Goal: Information Seeking & Learning: Learn about a topic

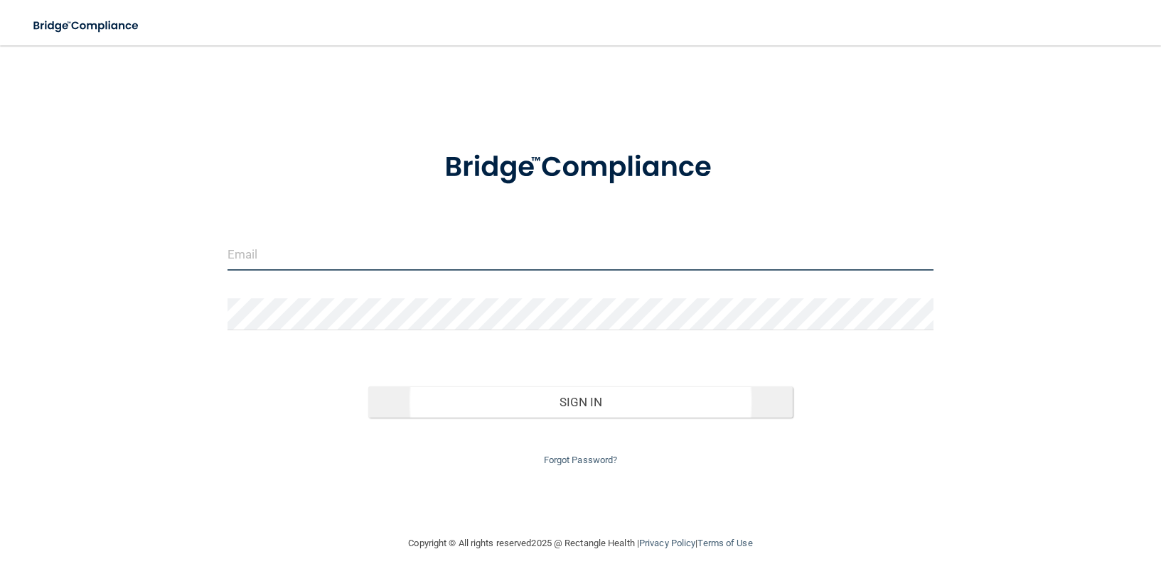
type input "[PERSON_NAME][EMAIL_ADDRESS][DOMAIN_NAME]"
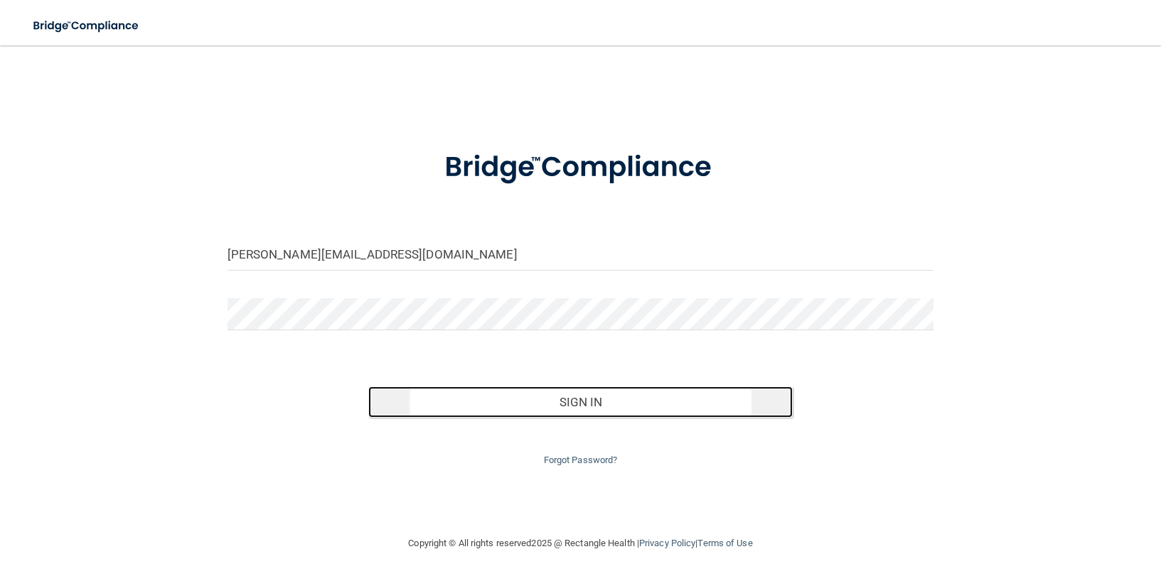
click at [630, 387] on button "Sign In" at bounding box center [580, 402] width 424 height 31
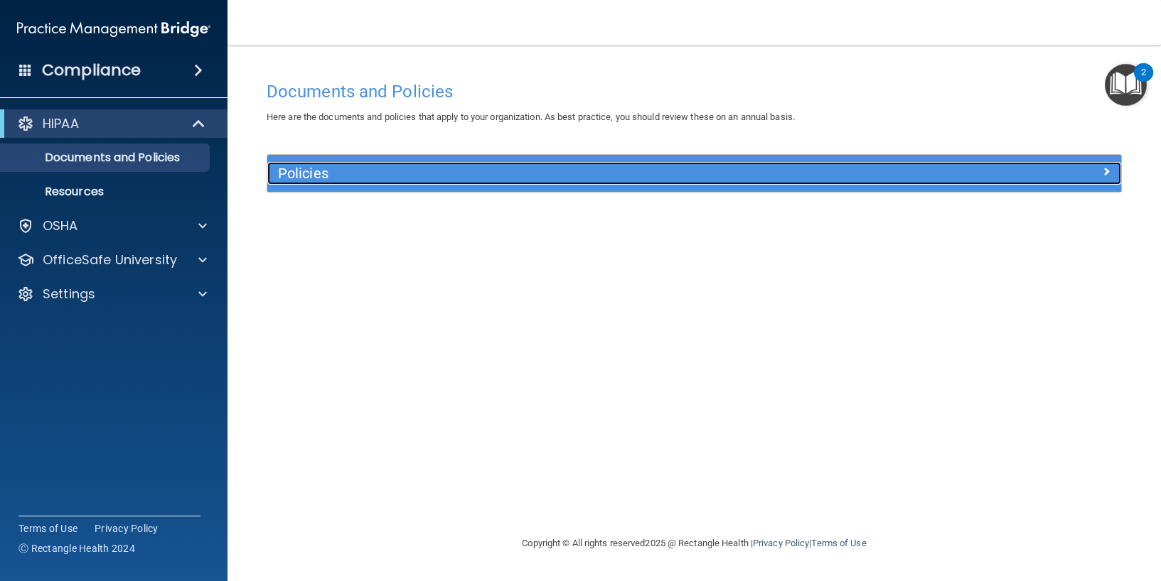
click at [439, 173] on h5 "Policies" at bounding box center [587, 174] width 619 height 16
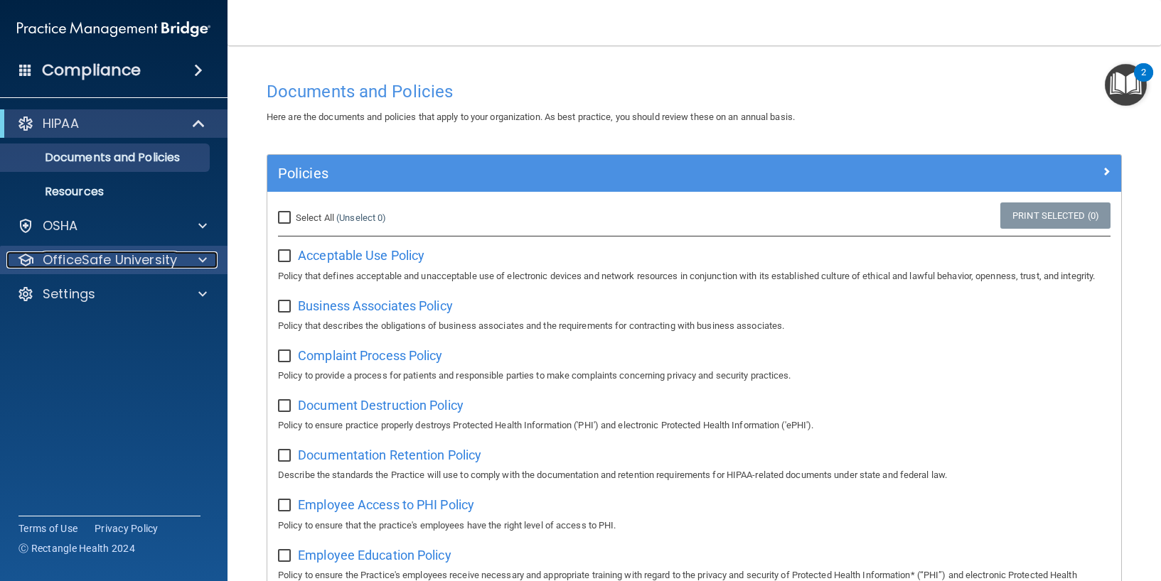
click at [123, 255] on p "OfficeSafe University" at bounding box center [110, 260] width 134 height 17
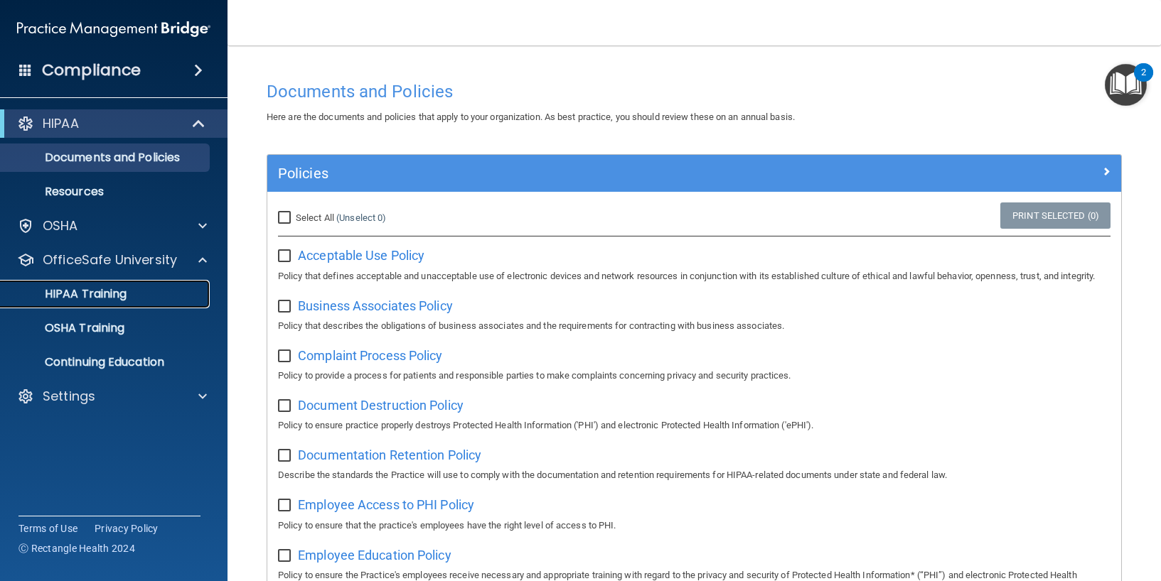
click at [96, 299] on p "HIPAA Training" at bounding box center [67, 294] width 117 height 14
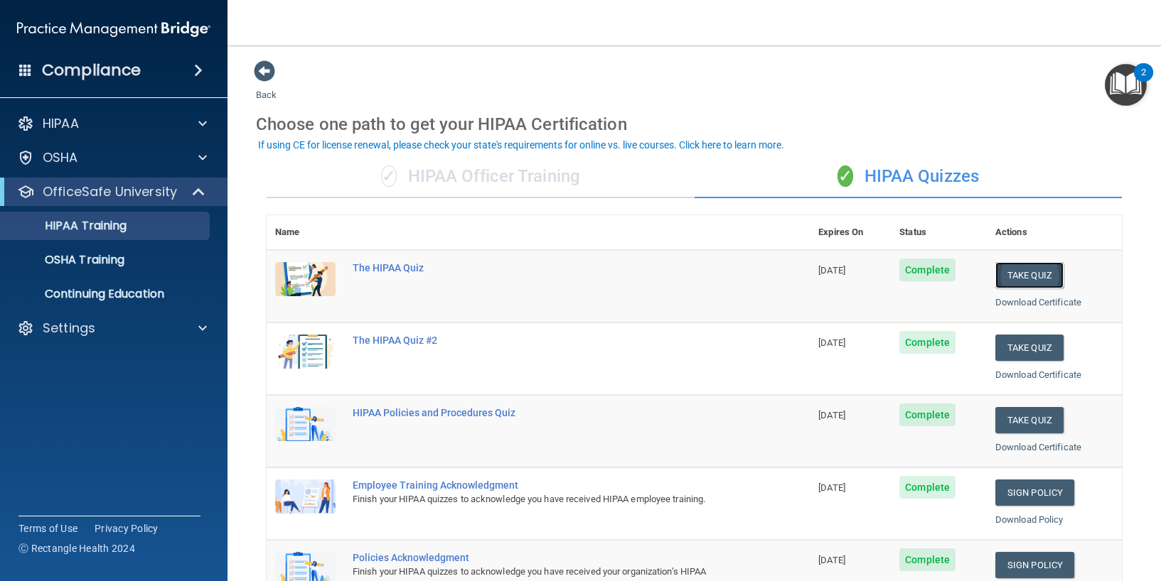
click at [1031, 272] on button "Take Quiz" at bounding box center [1029, 275] width 68 height 26
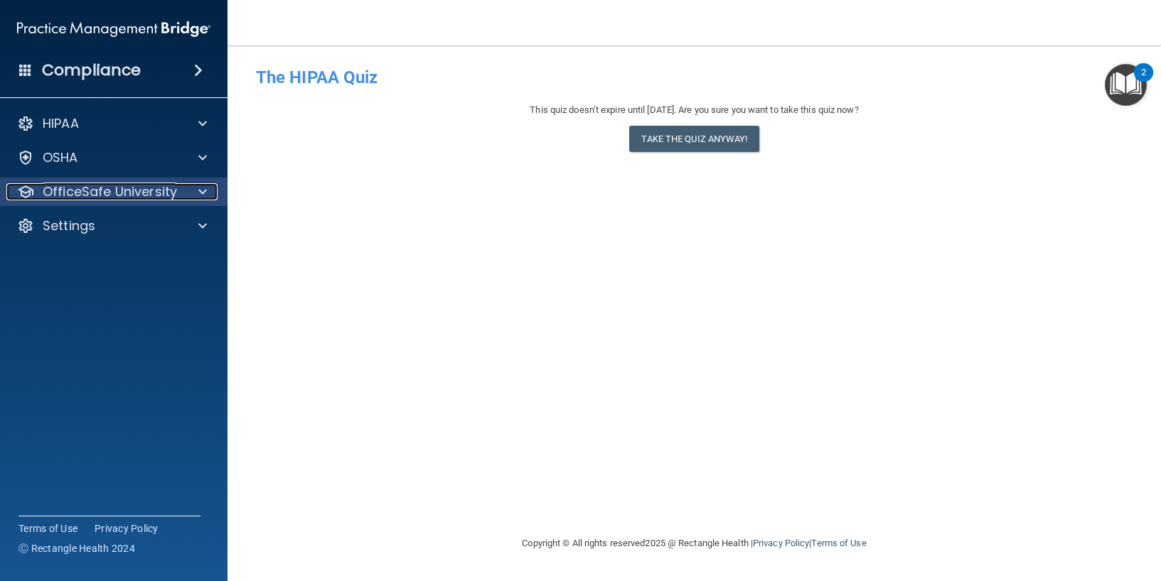
click at [82, 186] on p "OfficeSafe University" at bounding box center [110, 191] width 134 height 17
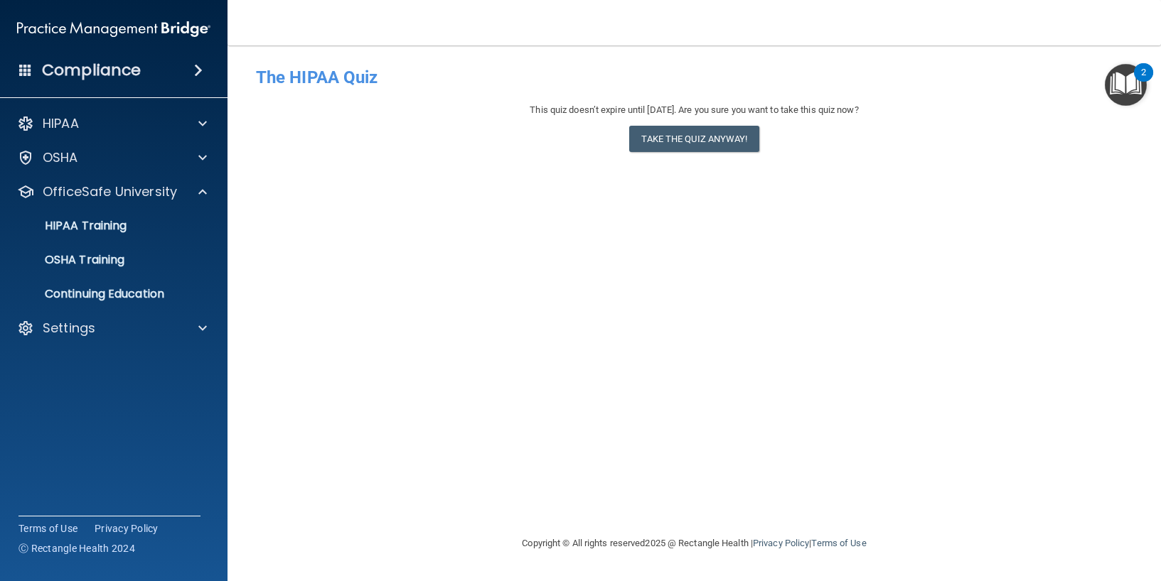
click at [323, 220] on div "- The HIPAA Quiz This quiz doesn’t expire until [DATE]. Are you sure you want t…" at bounding box center [694, 290] width 876 height 461
click at [80, 255] on p "OSHA Training" at bounding box center [66, 260] width 115 height 14
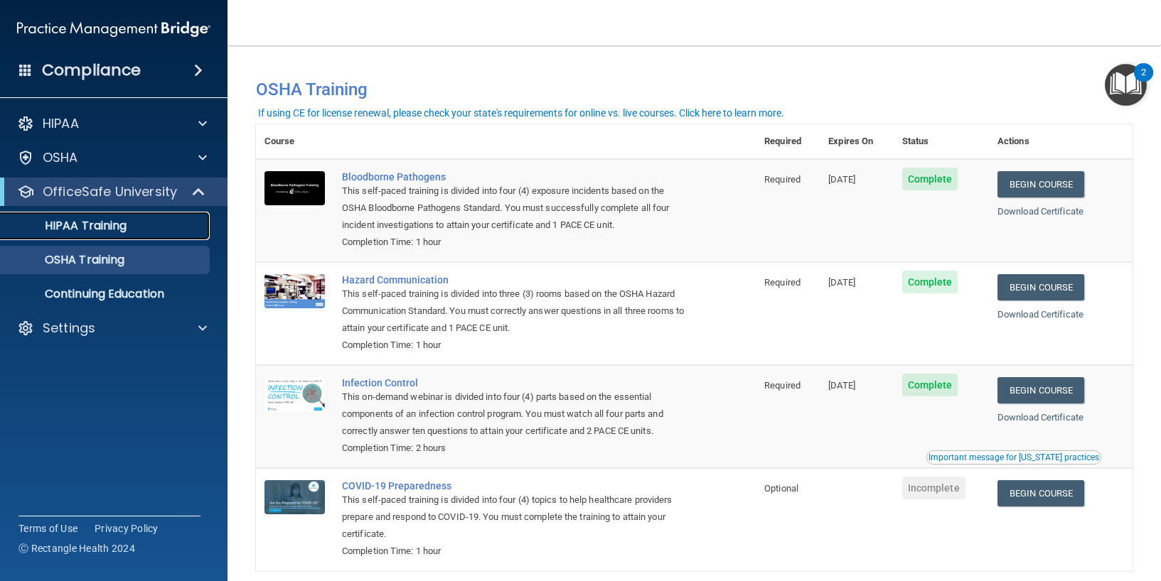
click at [73, 227] on p "HIPAA Training" at bounding box center [67, 226] width 117 height 14
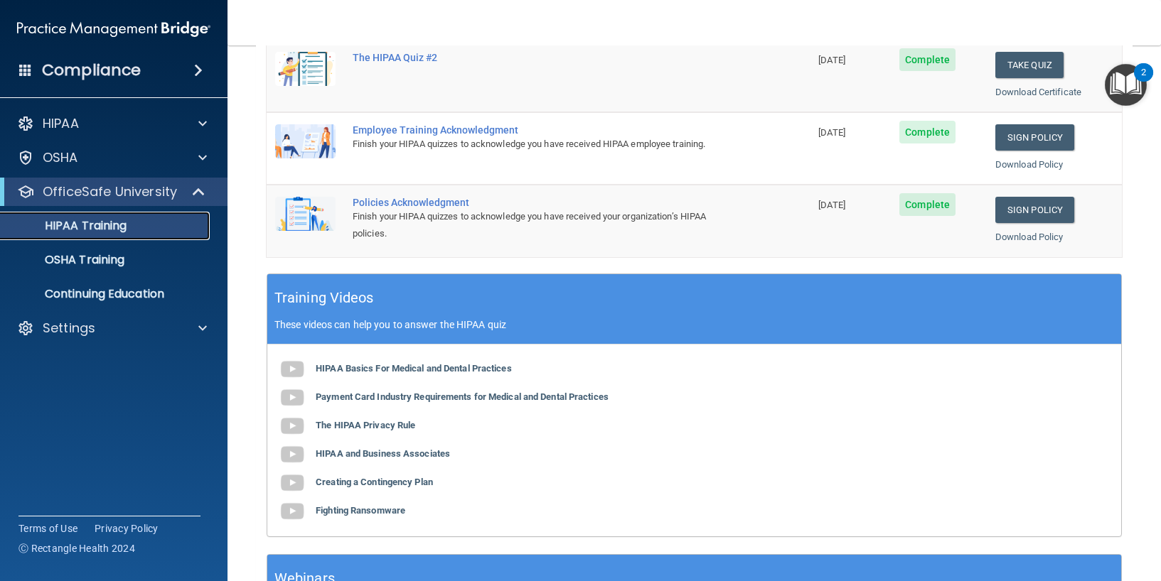
scroll to position [71, 0]
